Goal: Task Accomplishment & Management: Manage account settings

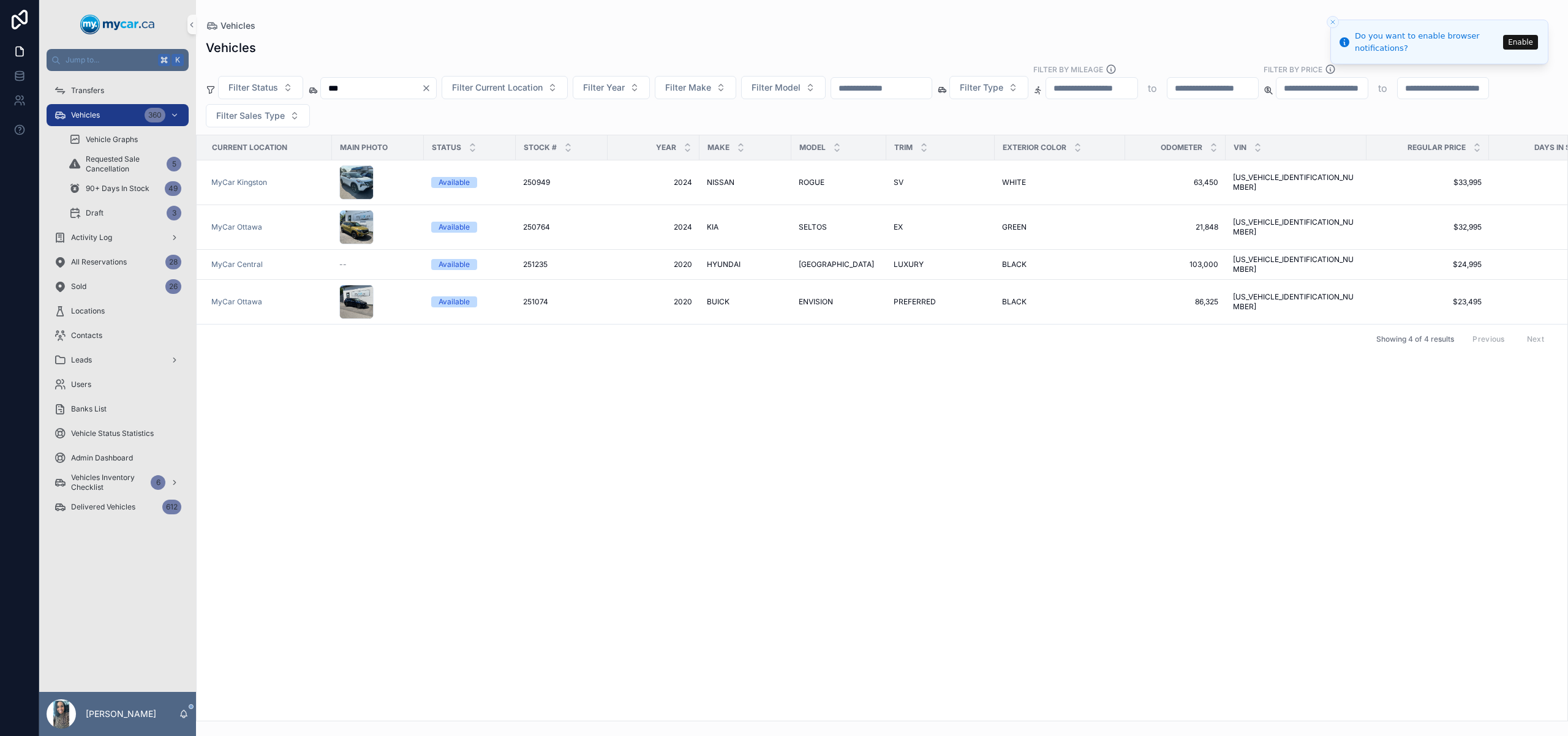
click at [431, 90] on icon "Clear" at bounding box center [426, 88] width 10 height 10
click at [892, 84] on input "scrollable content" at bounding box center [866, 88] width 101 height 17
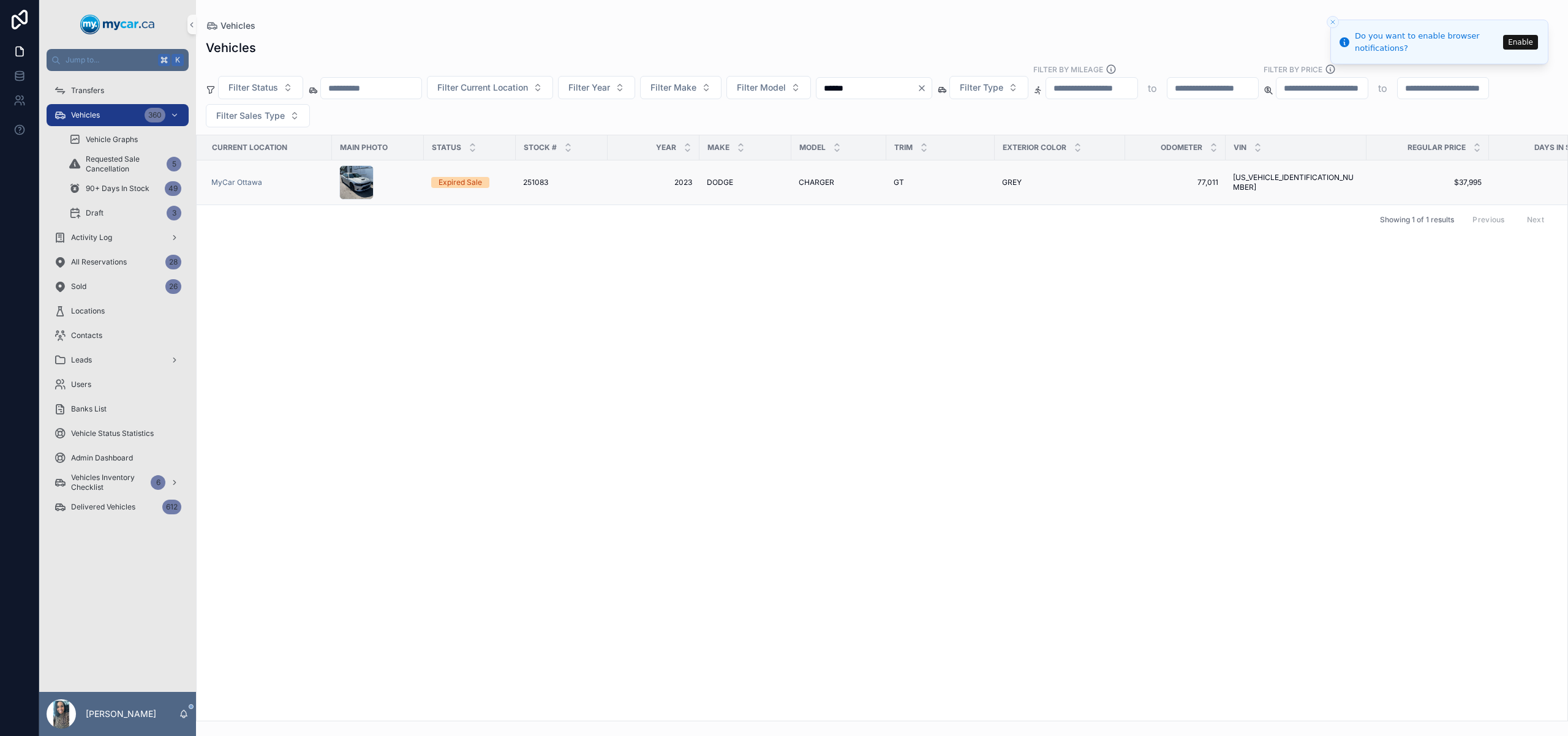
type input "******"
click at [827, 185] on span "CHARGER" at bounding box center [816, 182] width 36 height 10
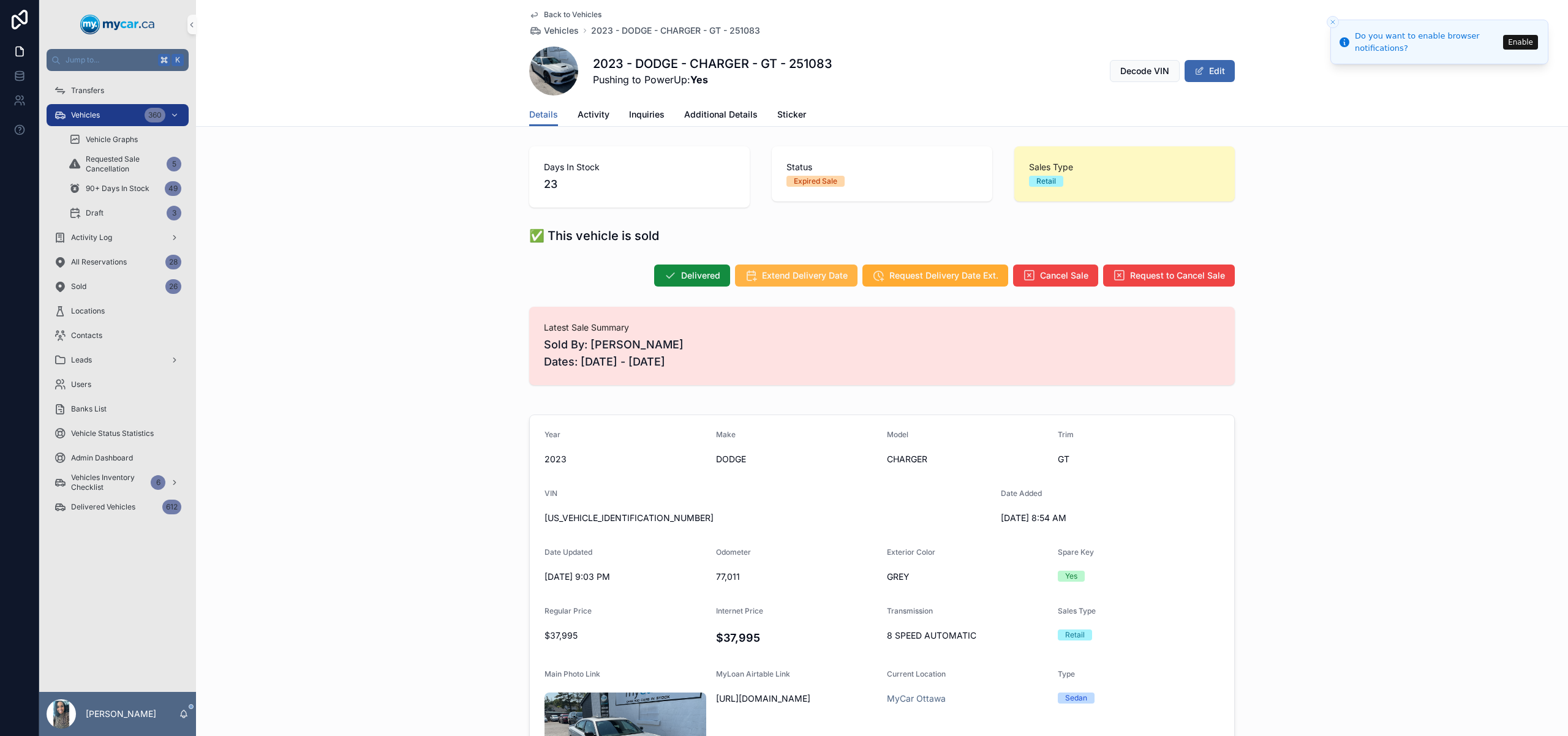
click at [782, 272] on span "Extend Delivery Date" at bounding box center [805, 275] width 86 height 12
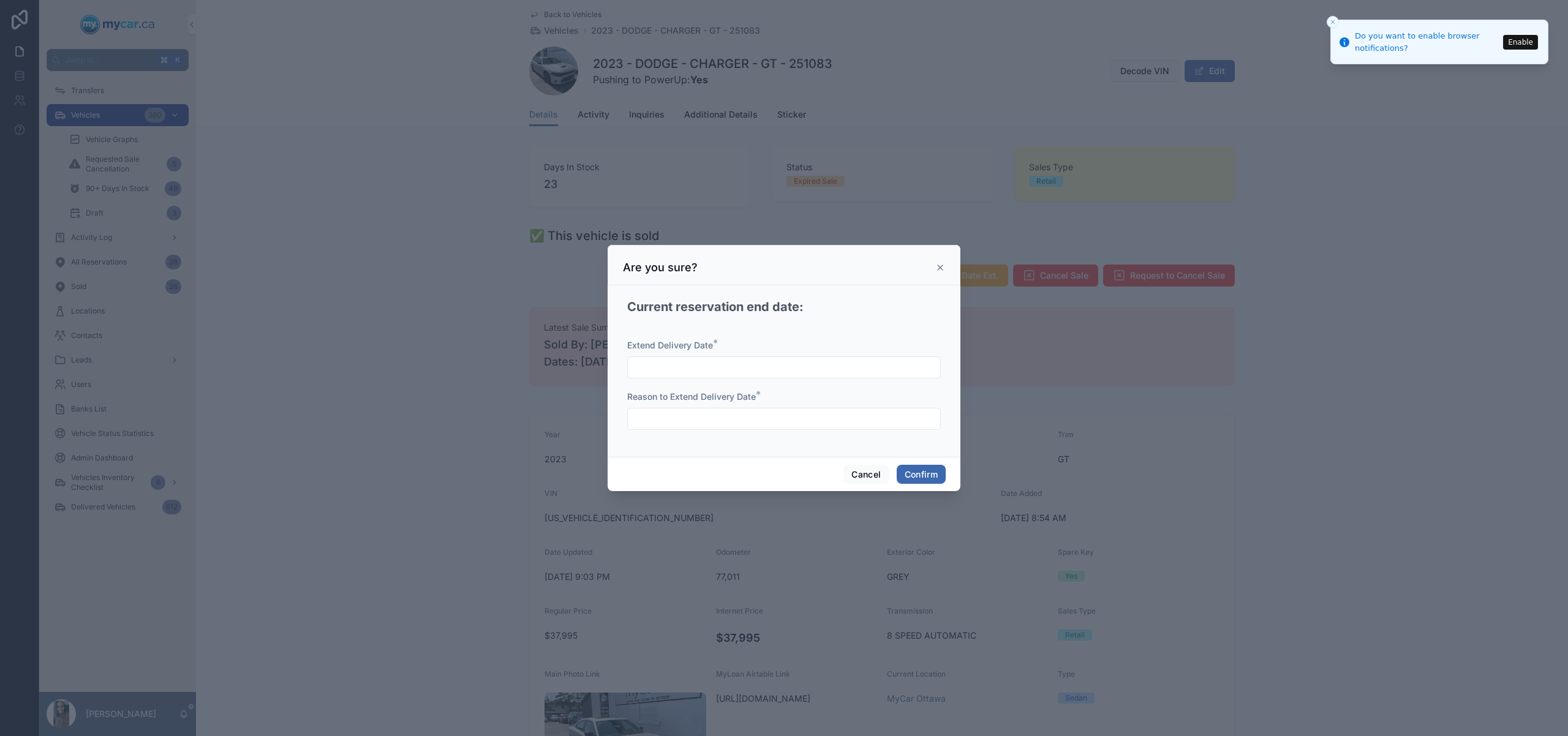
click at [811, 366] on input "text" at bounding box center [783, 367] width 312 height 17
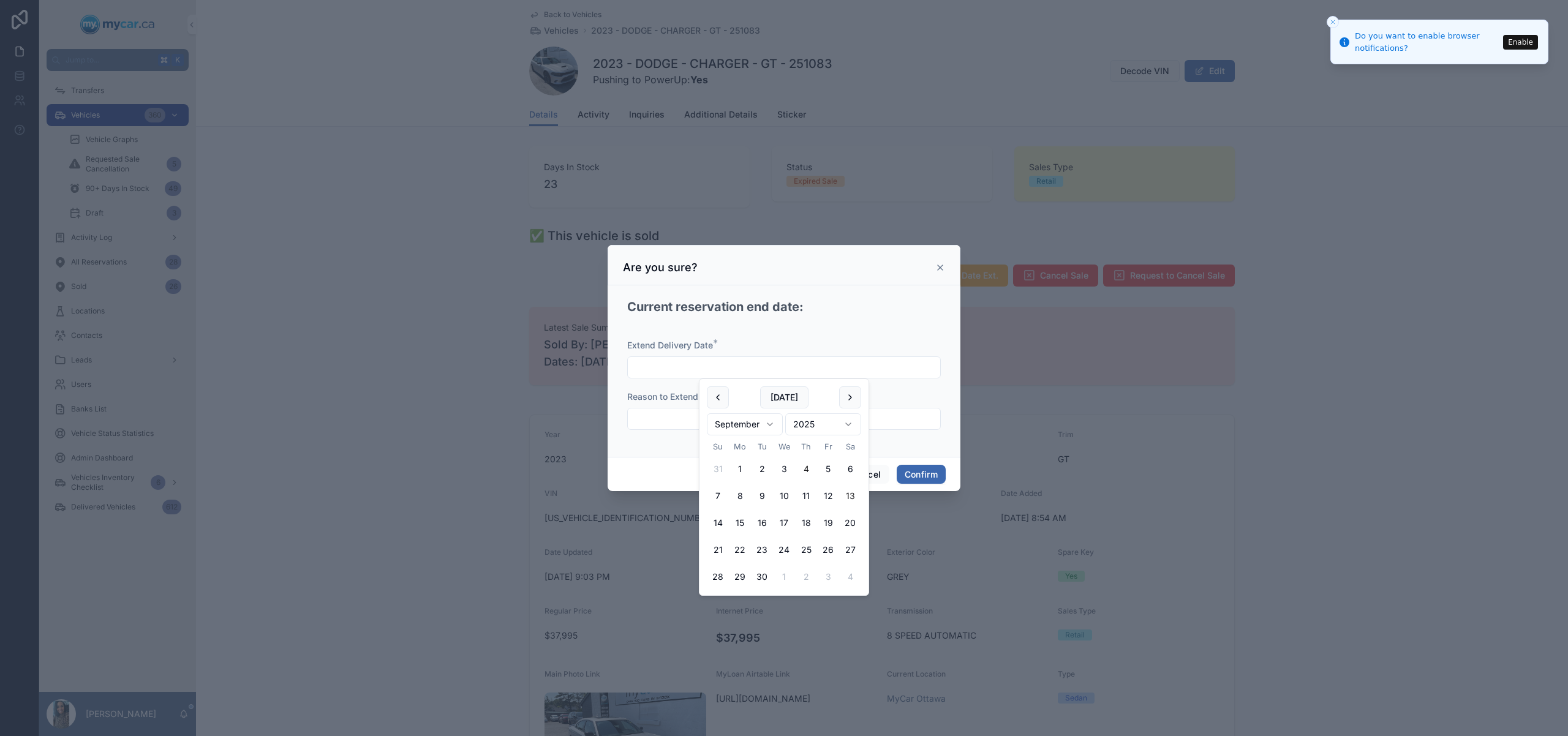
click at [851, 501] on button "13" at bounding box center [850, 496] width 22 height 22
type input "*********"
click at [670, 422] on input "text" at bounding box center [783, 418] width 312 height 17
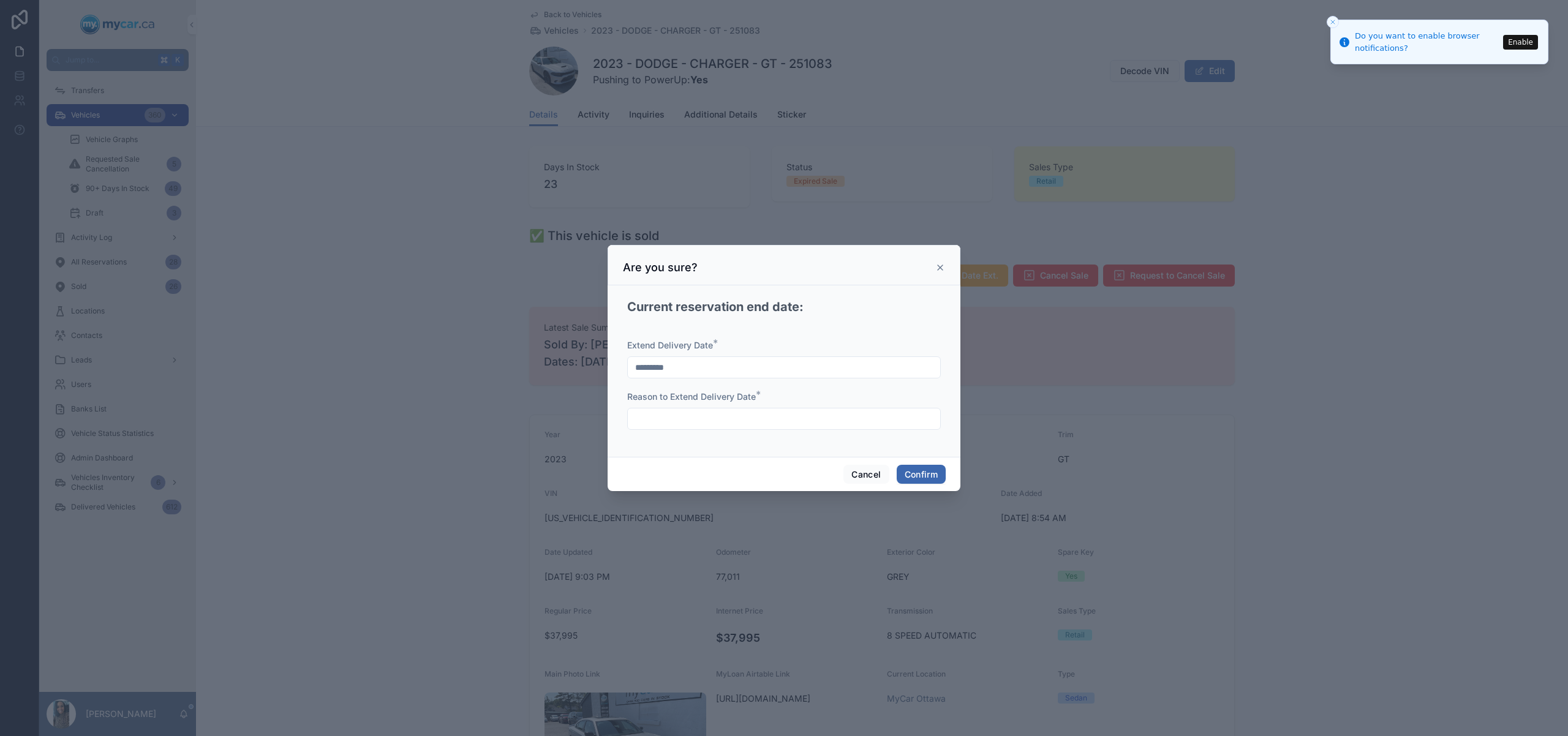
type input "**********"
click at [912, 471] on button "Confirm" at bounding box center [921, 474] width 49 height 19
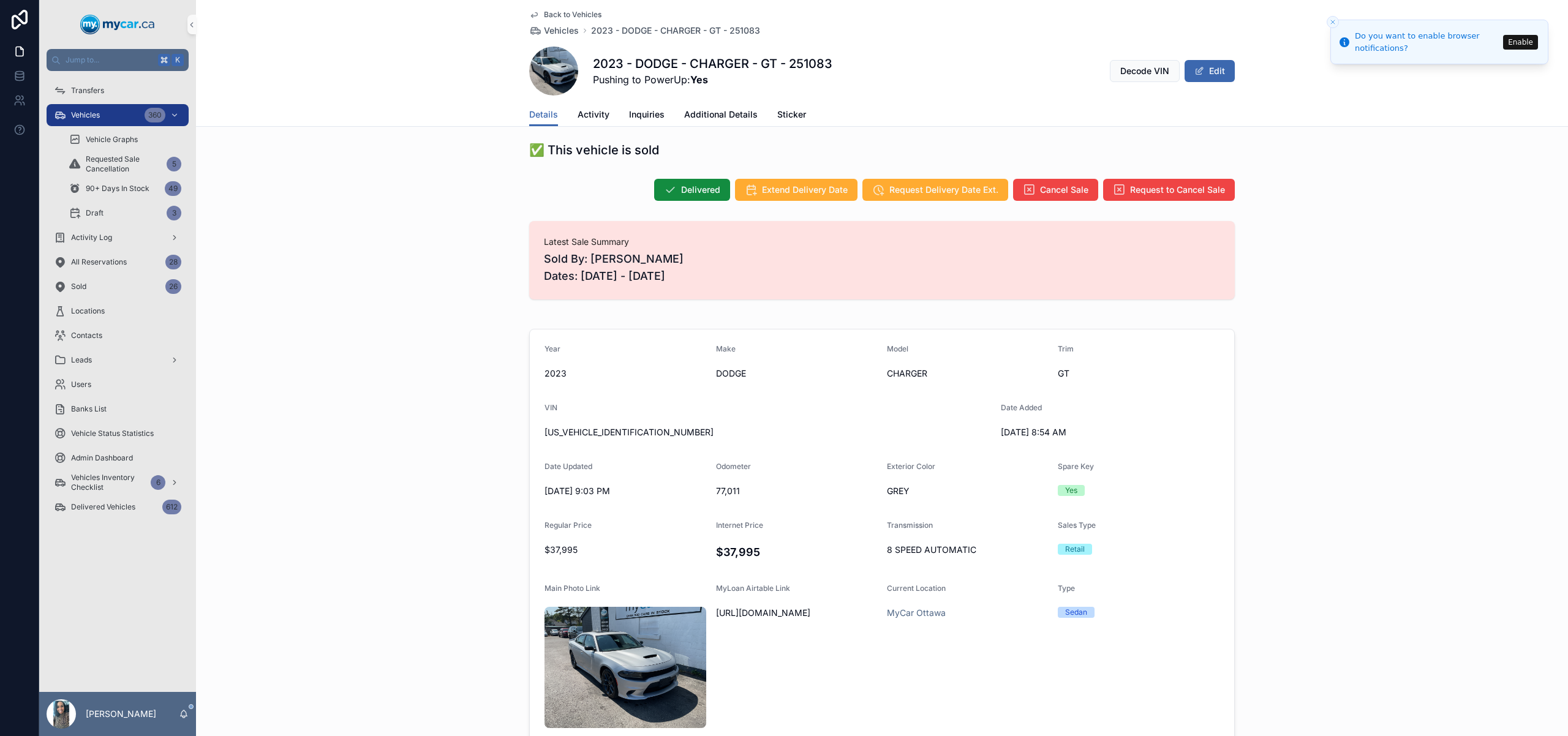
scroll to position [87, 0]
click at [596, 114] on span "Activity" at bounding box center [593, 113] width 32 height 12
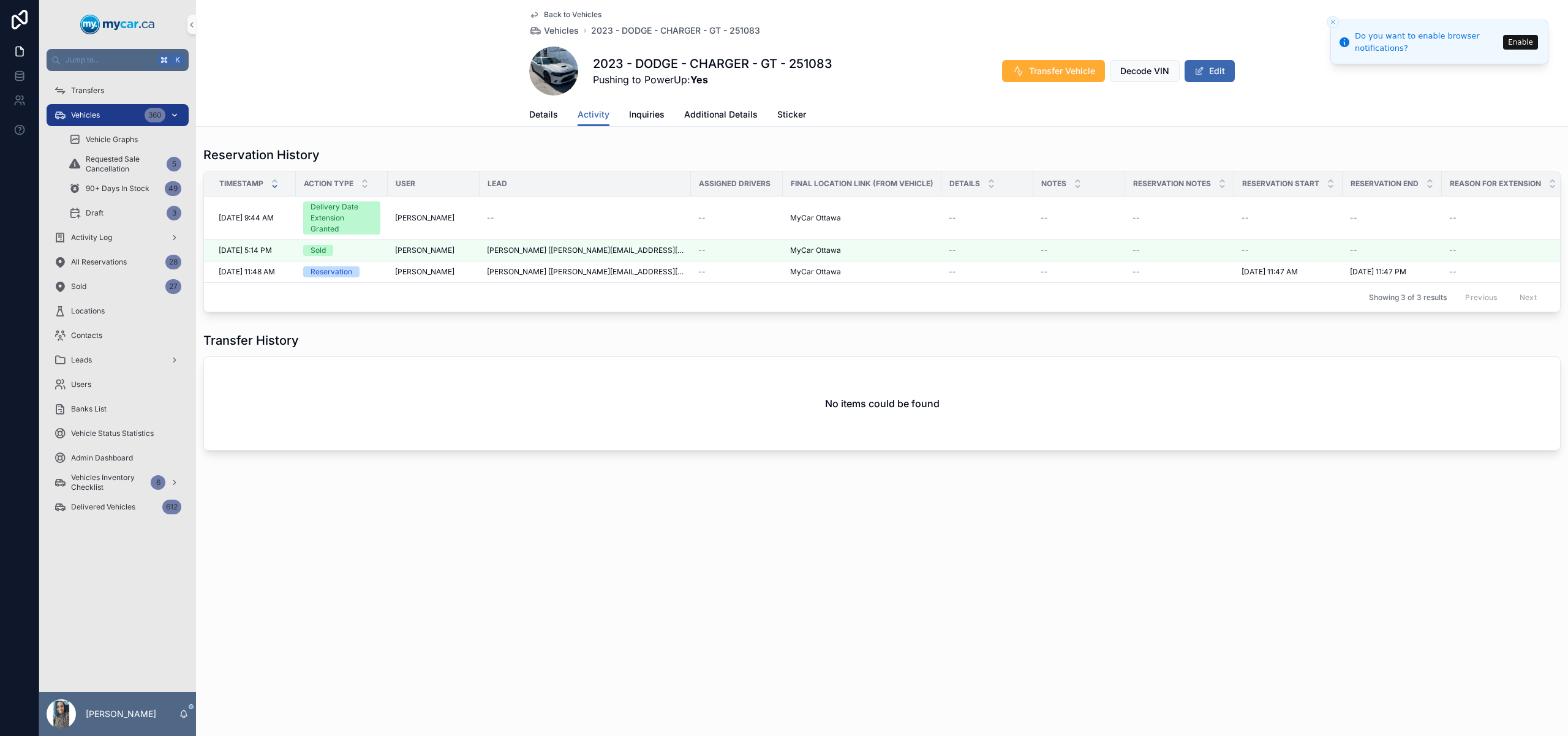
click at [112, 110] on div "Vehicles 360" at bounding box center [117, 114] width 127 height 19
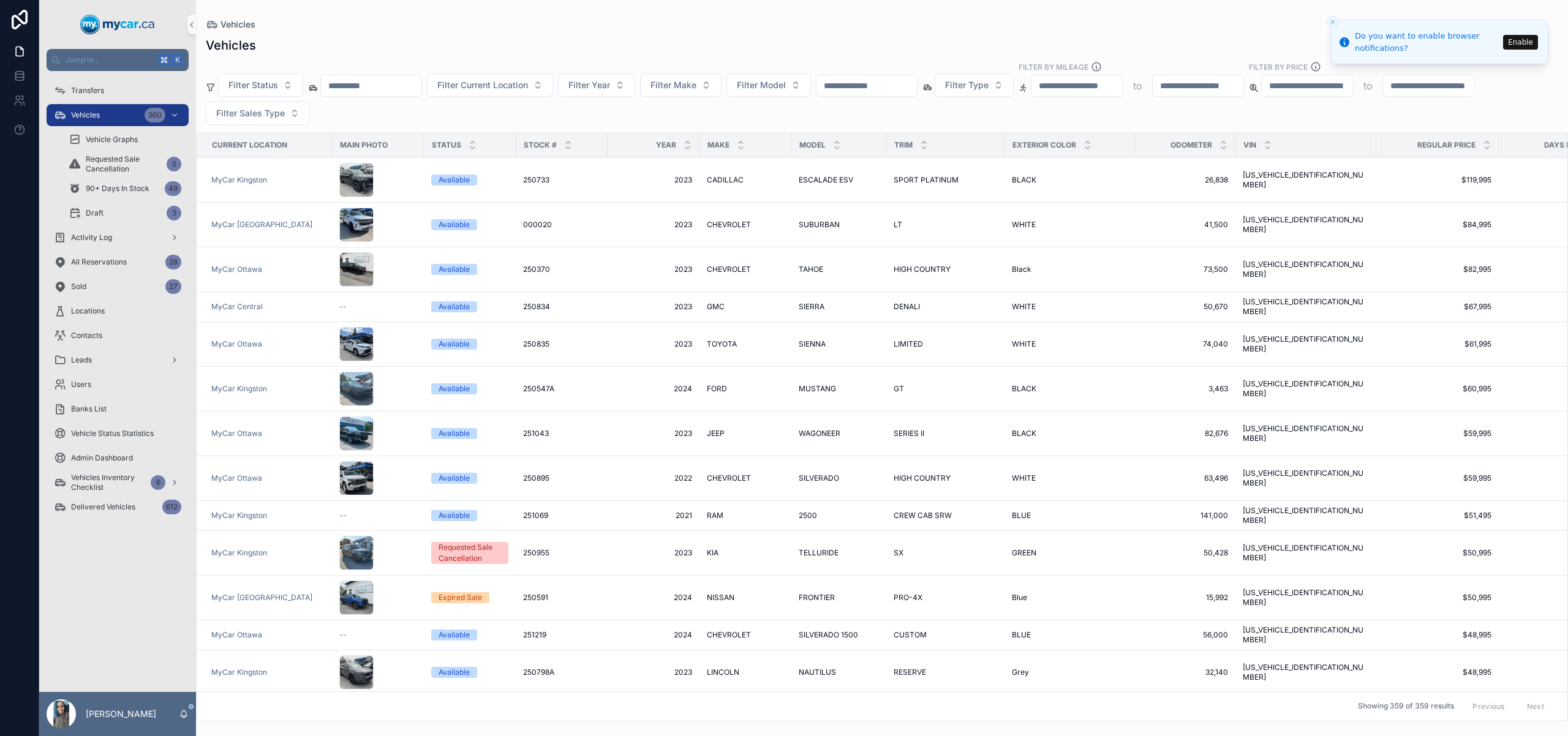
click at [911, 81] on input "scrollable content" at bounding box center [866, 85] width 101 height 17
paste input "******"
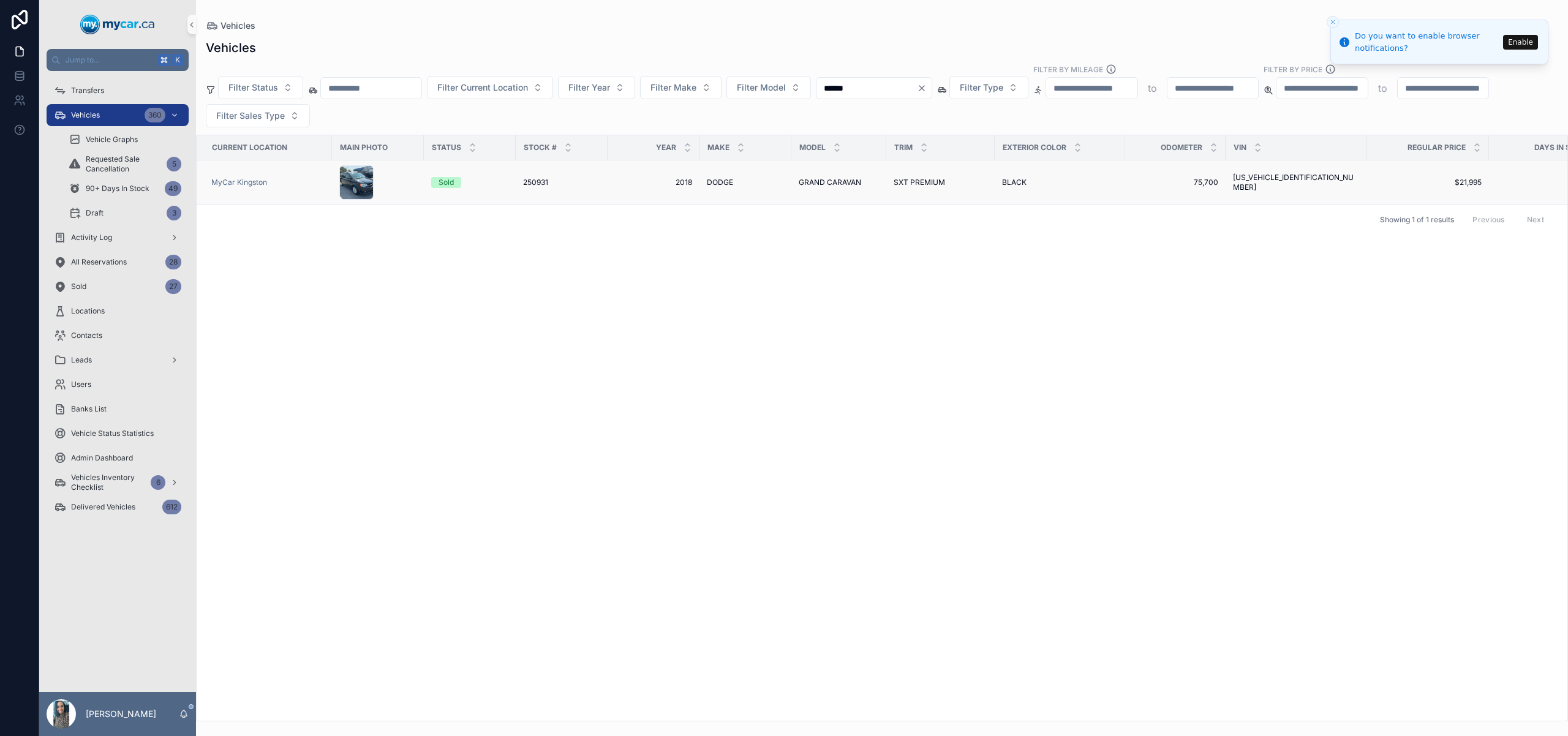
type input "******"
click at [766, 175] on td "DODGE DODGE" at bounding box center [745, 182] width 91 height 45
click at [800, 180] on span "GRAND CARAVAN" at bounding box center [830, 182] width 62 height 10
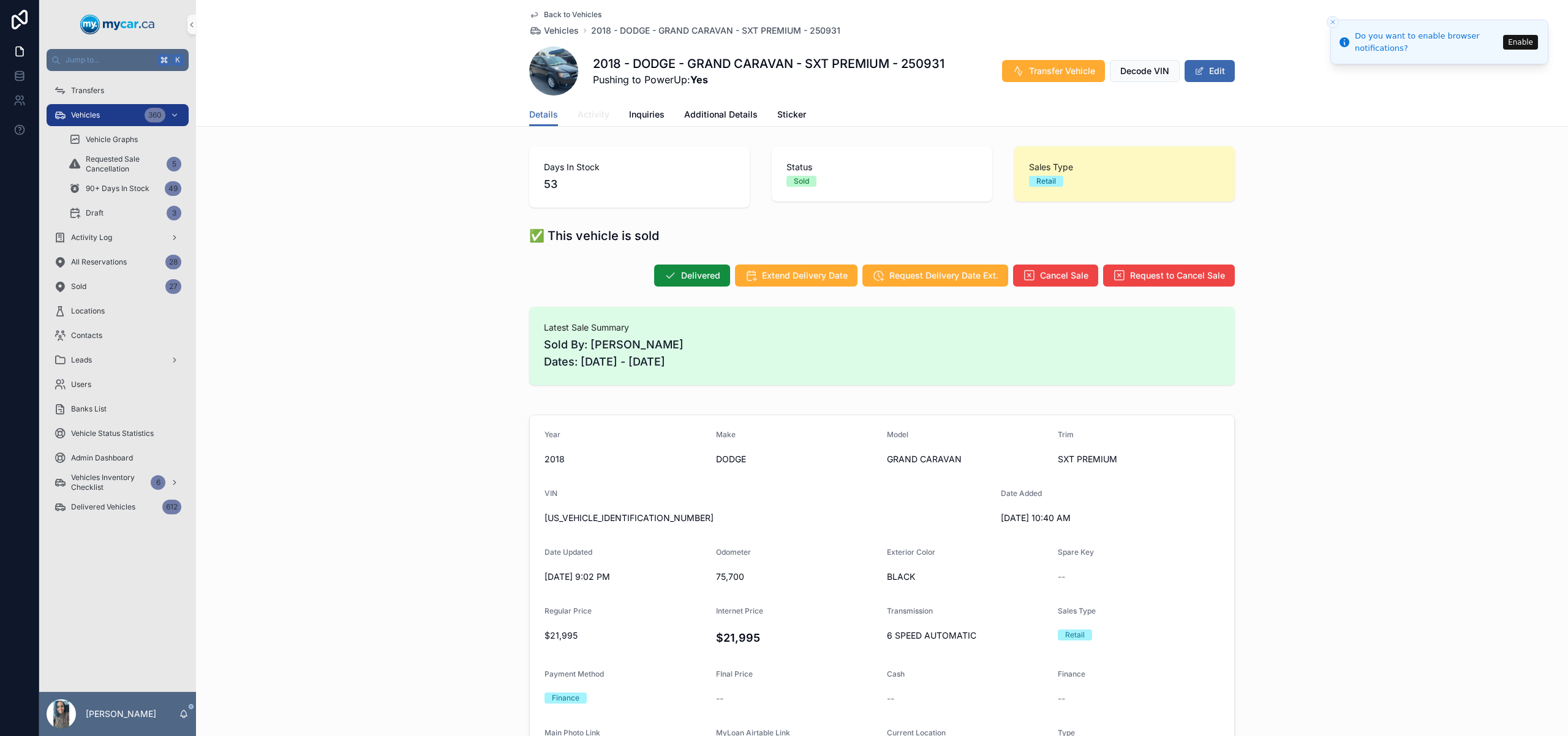
click at [591, 118] on span "Activity" at bounding box center [593, 113] width 32 height 12
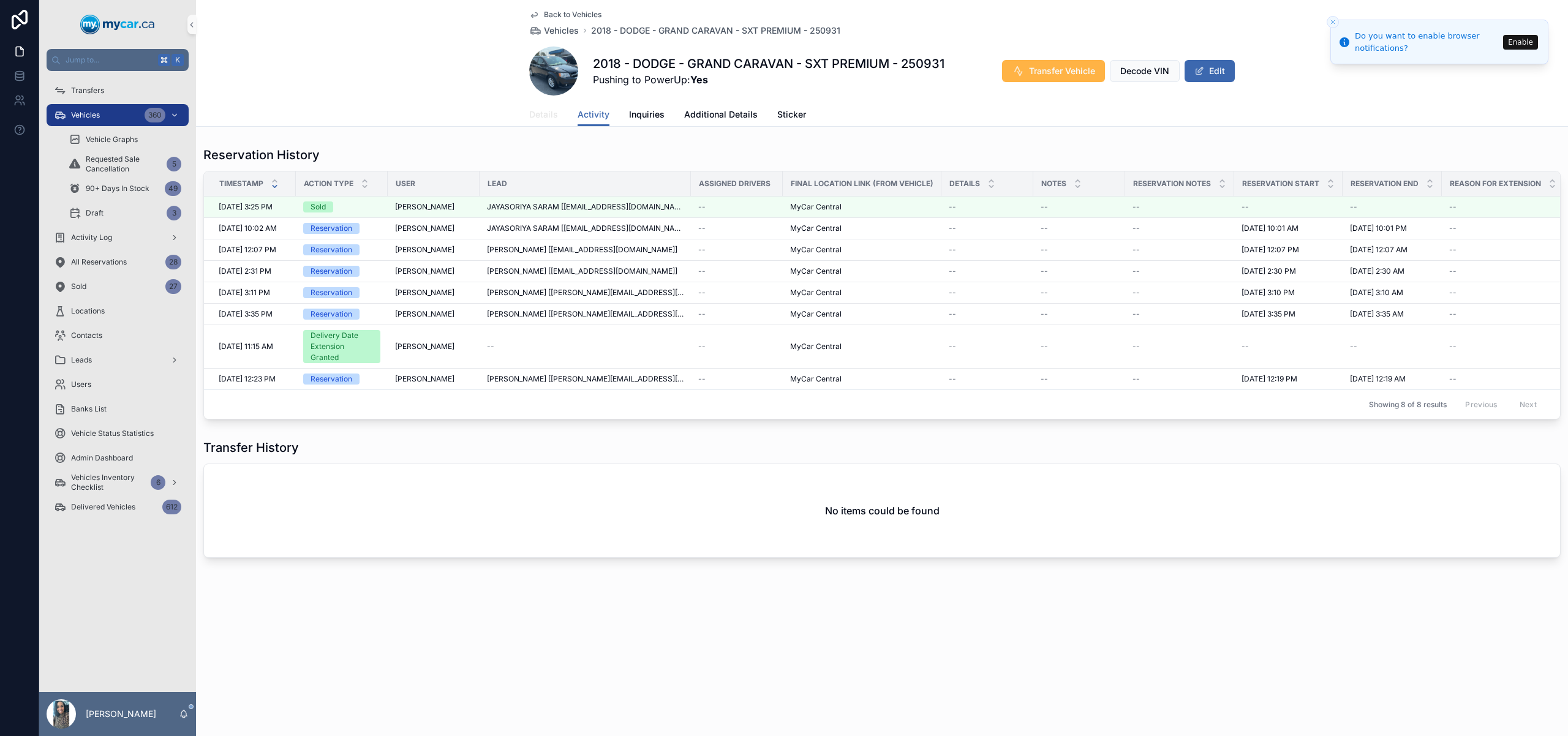
click at [542, 109] on span "Details" at bounding box center [542, 113] width 28 height 12
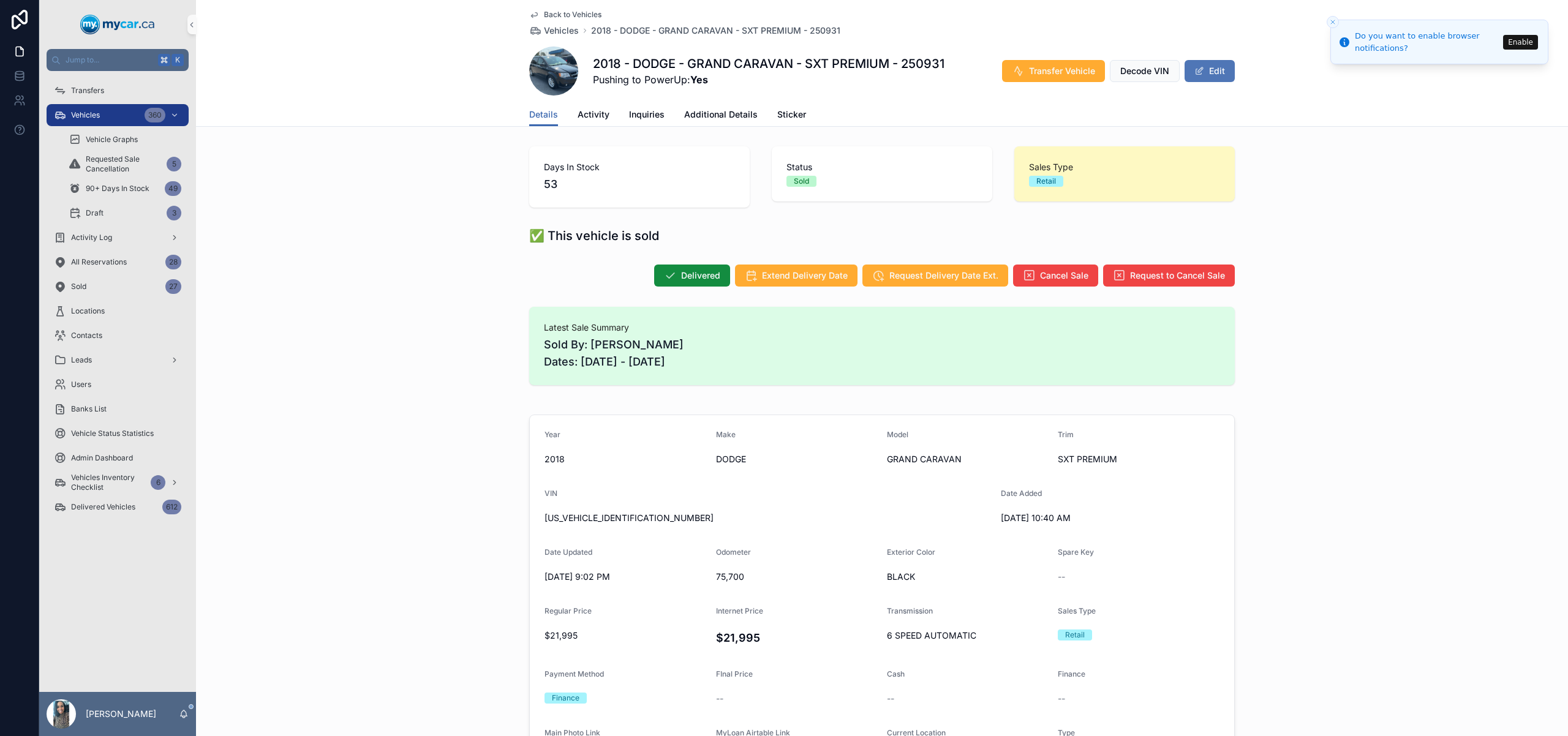
click at [1215, 77] on button "Edit" at bounding box center [1209, 71] width 50 height 22
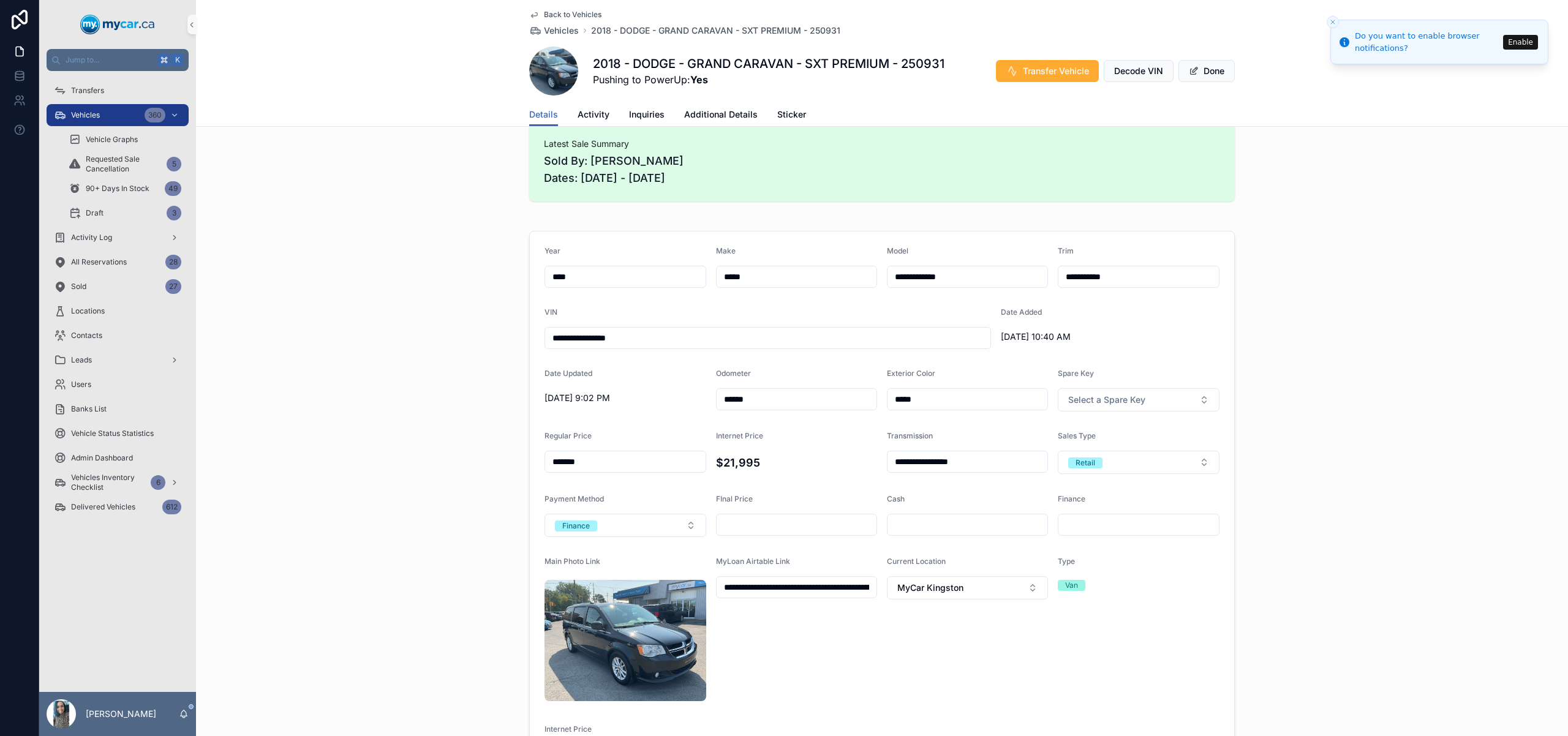
scroll to position [259, 0]
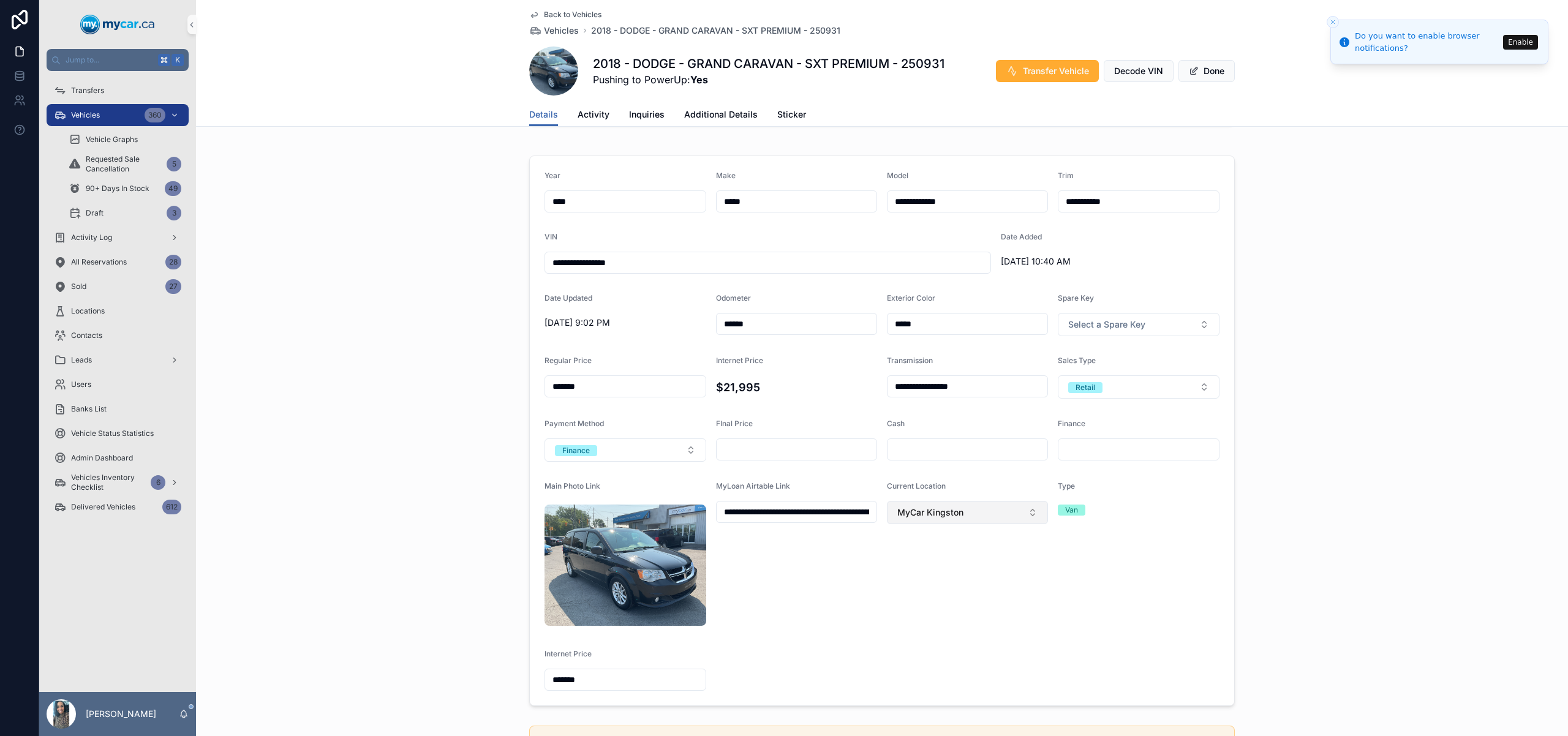
click at [933, 508] on span "MyCar Kingston" at bounding box center [930, 512] width 66 height 12
click at [957, 634] on div "MyCar Central" at bounding box center [962, 639] width 155 height 19
click at [1197, 73] on button "Done" at bounding box center [1207, 71] width 57 height 22
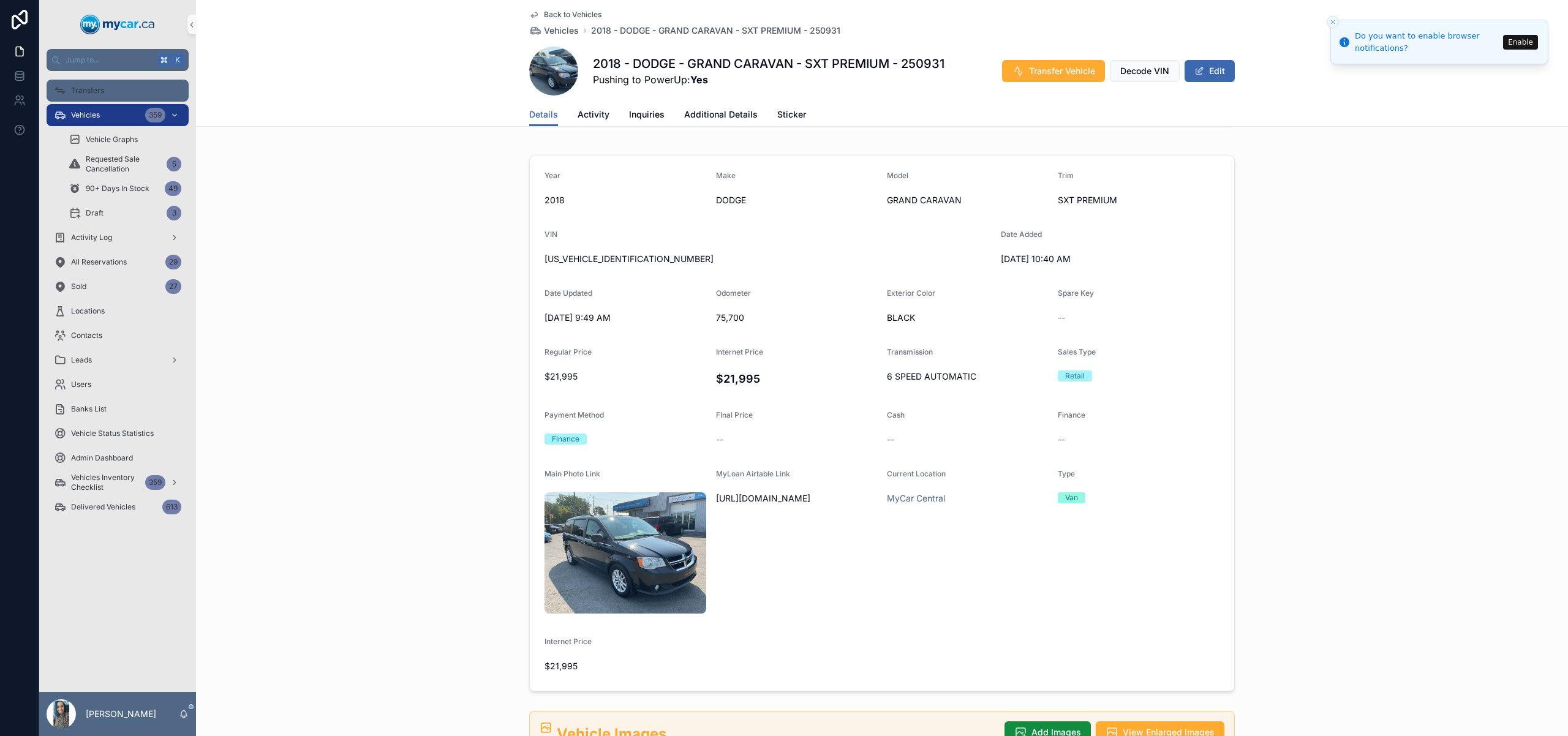
click at [145, 84] on div "Transfers" at bounding box center [117, 90] width 127 height 19
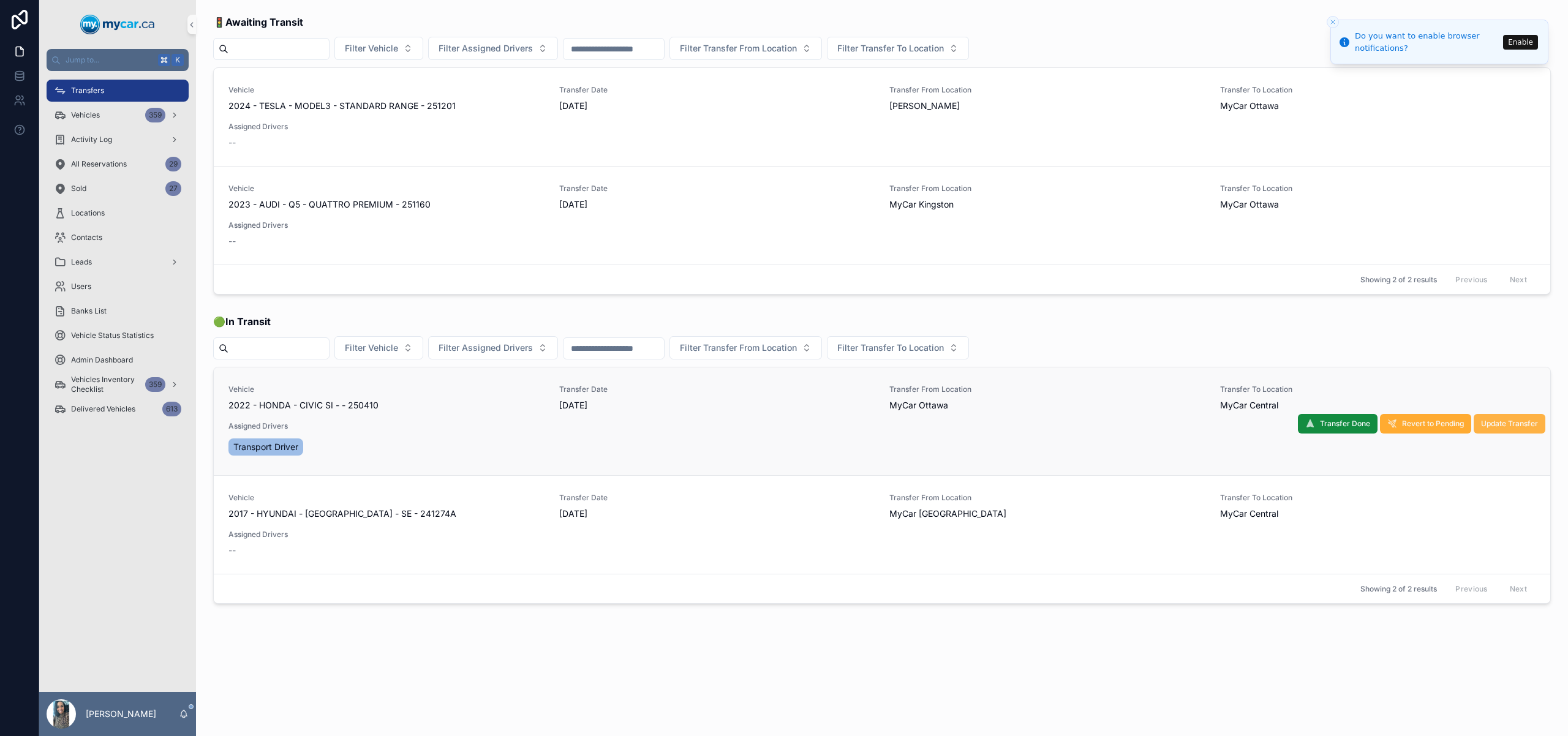
click at [1522, 426] on span "Update Transfer" at bounding box center [1509, 423] width 57 height 10
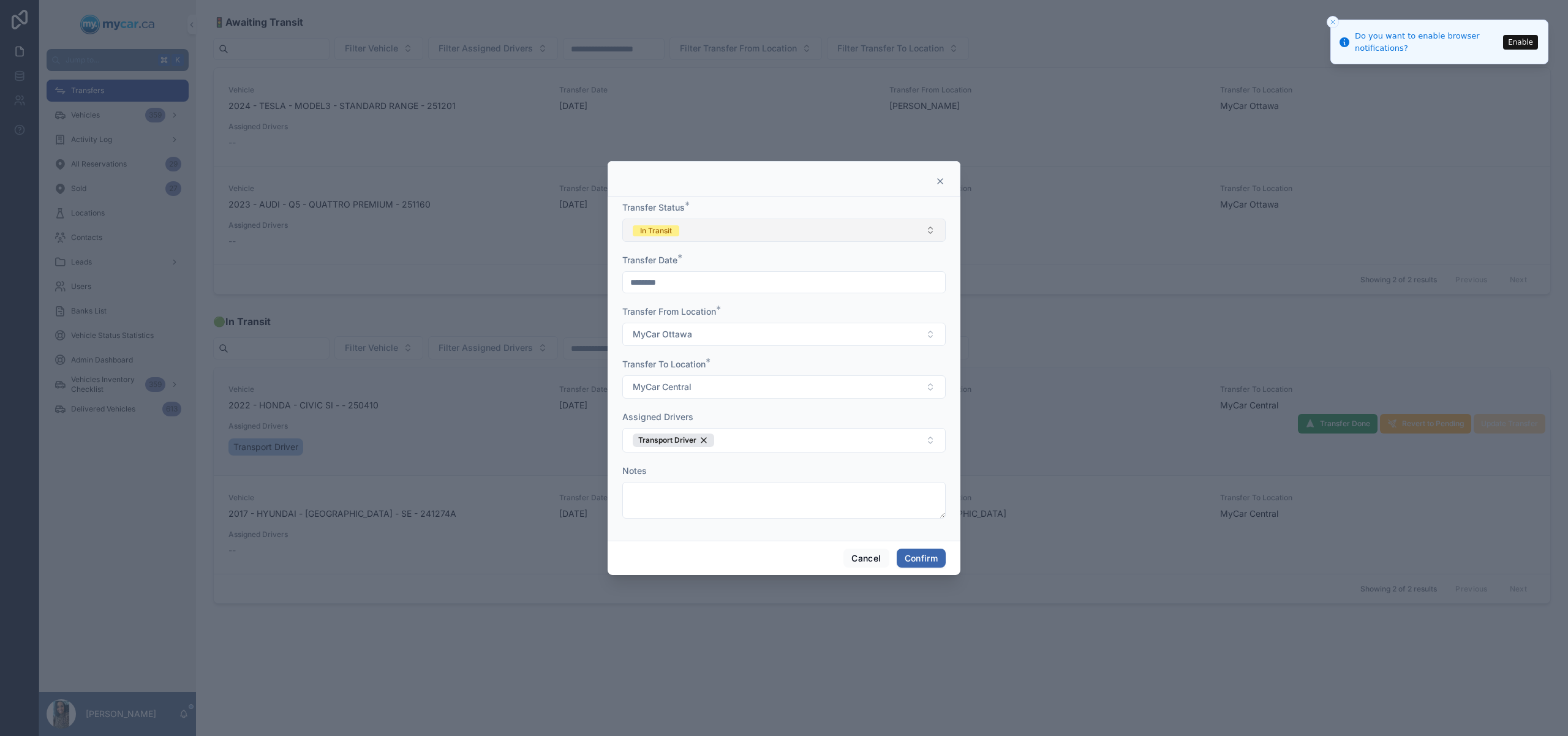
click at [824, 231] on button "In Transit" at bounding box center [783, 229] width 323 height 23
click at [788, 312] on div "Completed" at bounding box center [783, 315] width 317 height 18
drag, startPoint x: 909, startPoint y: 558, endPoint x: 908, endPoint y: 552, distance: 6.1
click at [910, 558] on button "Confirm" at bounding box center [921, 558] width 49 height 19
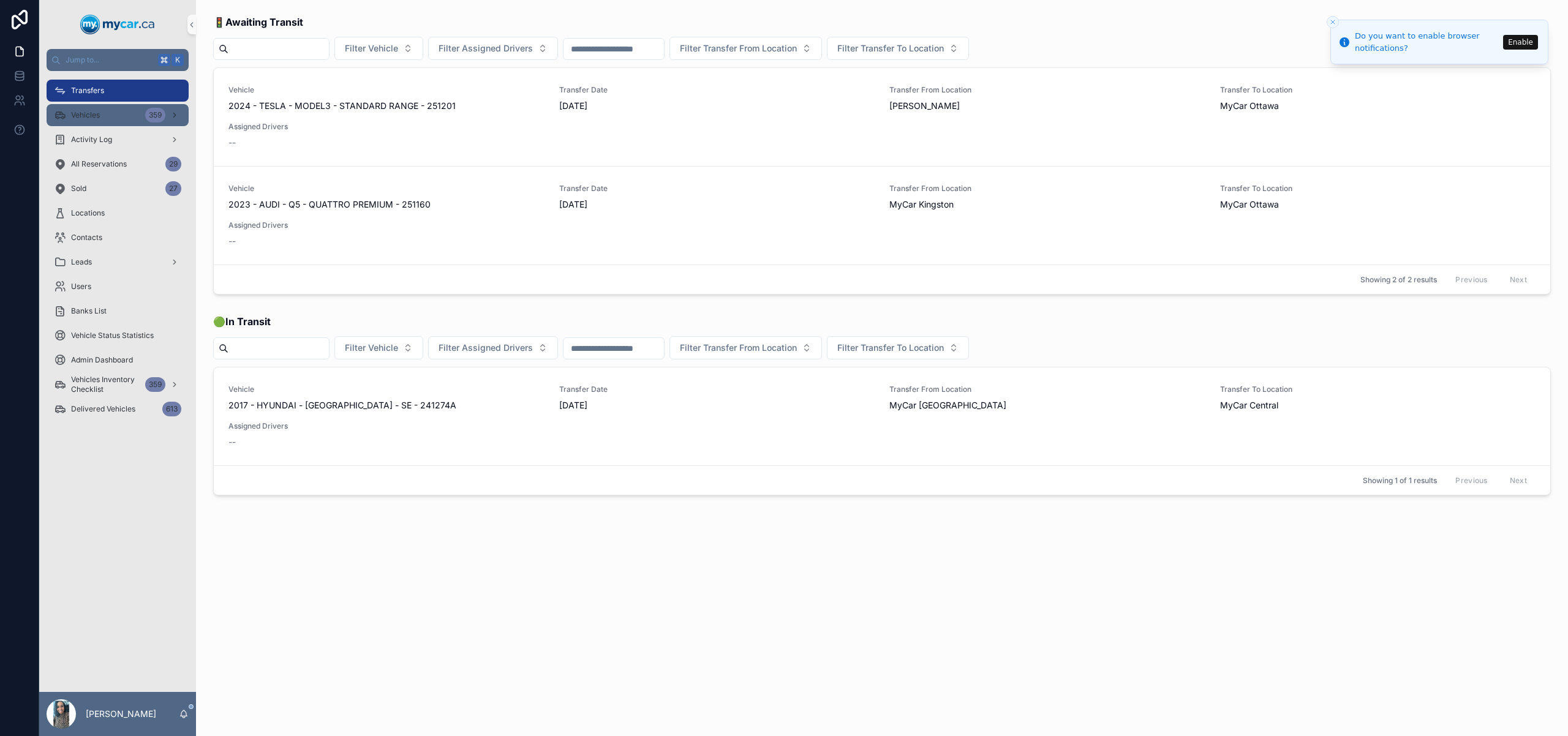
click at [98, 123] on div "Vehicles 359" at bounding box center [117, 114] width 127 height 19
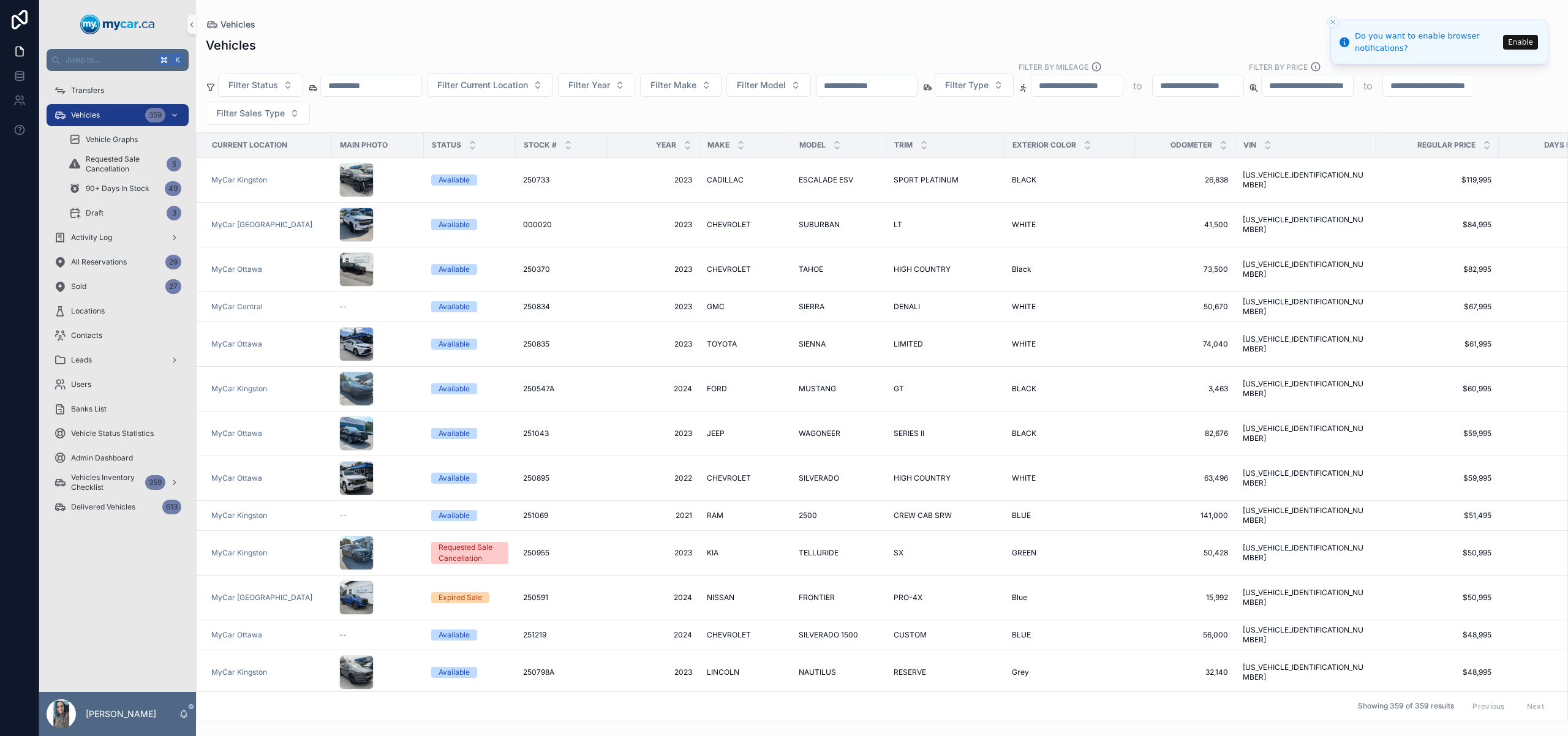
click at [887, 82] on input "scrollable content" at bounding box center [866, 85] width 101 height 17
paste input "******"
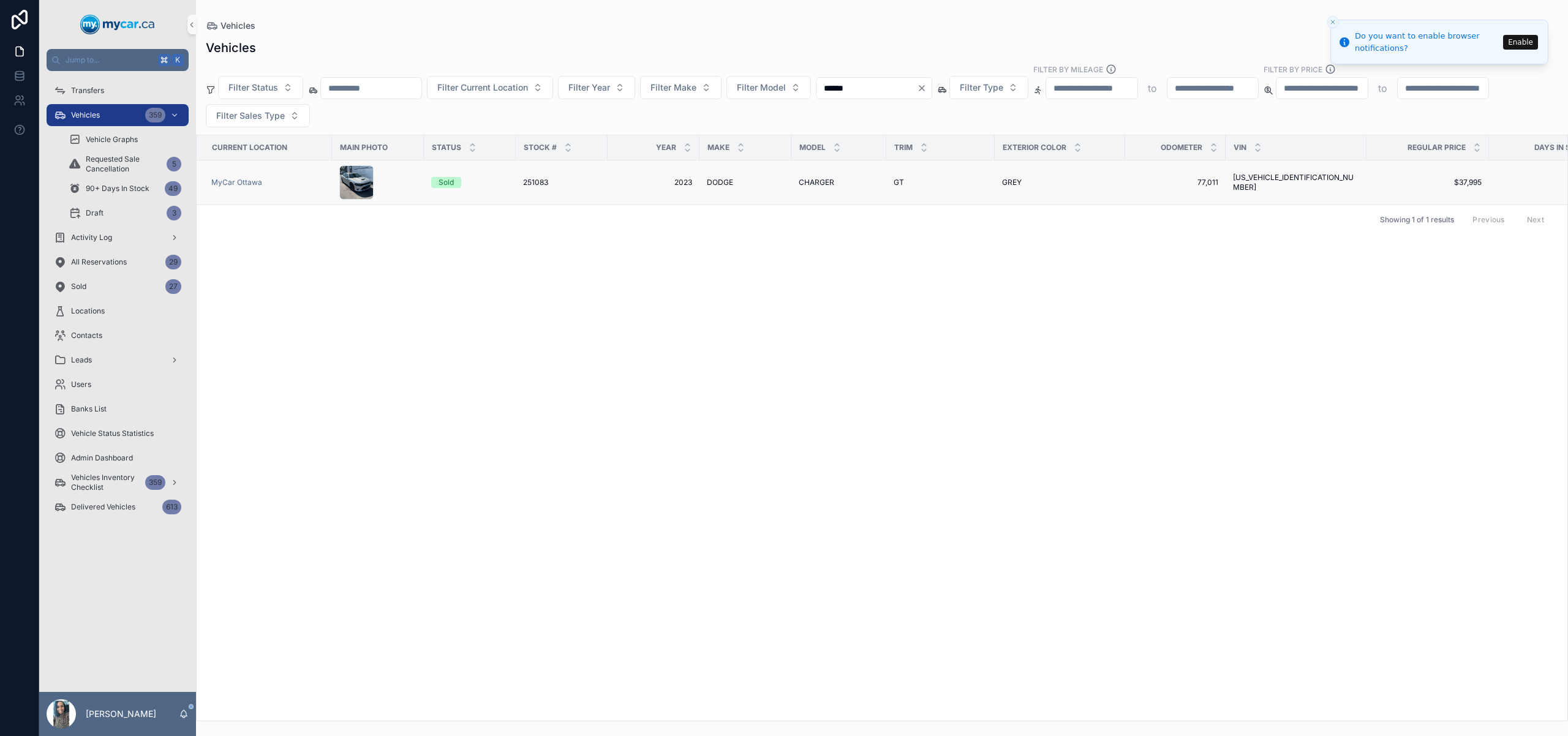
type input "******"
click at [702, 179] on td "DODGE DODGE" at bounding box center [745, 182] width 91 height 45
click at [747, 181] on div "DODGE DODGE" at bounding box center [745, 182] width 77 height 10
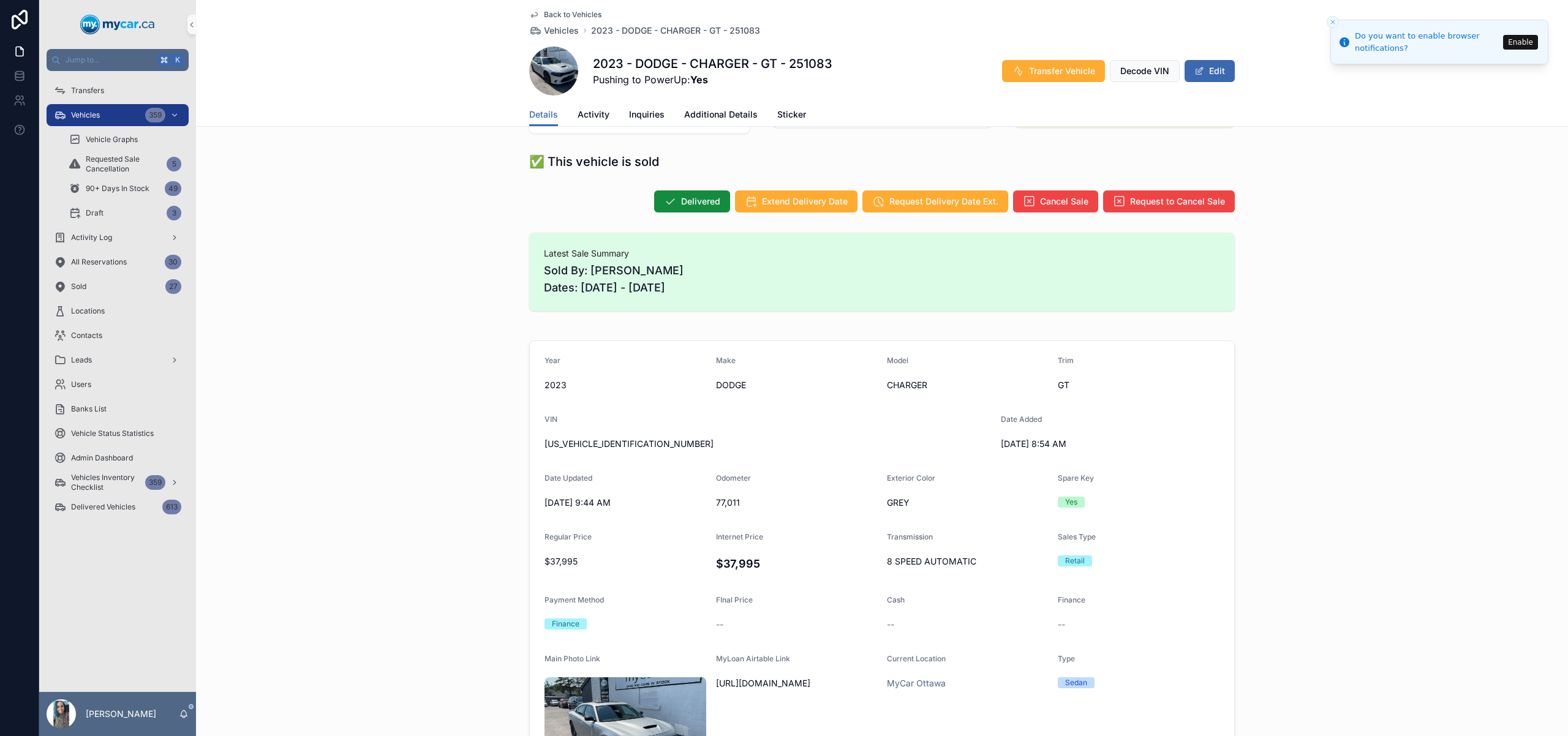
scroll to position [79, 0]
